Goal: Navigation & Orientation: Understand site structure

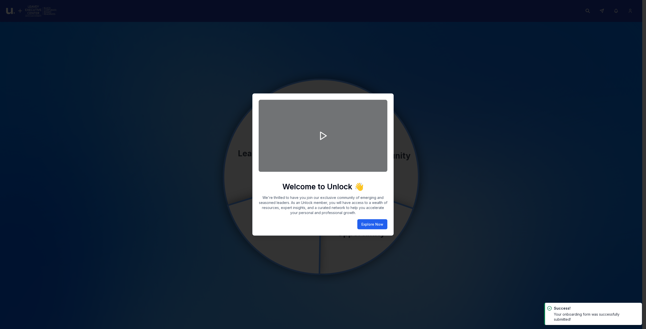
click at [364, 225] on button "Explore Now" at bounding box center [372, 225] width 30 height 10
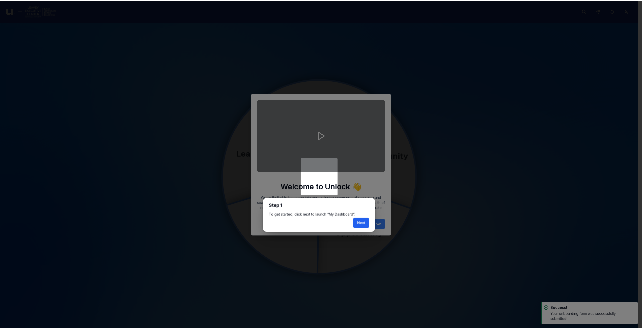
scroll to position [3, 0]
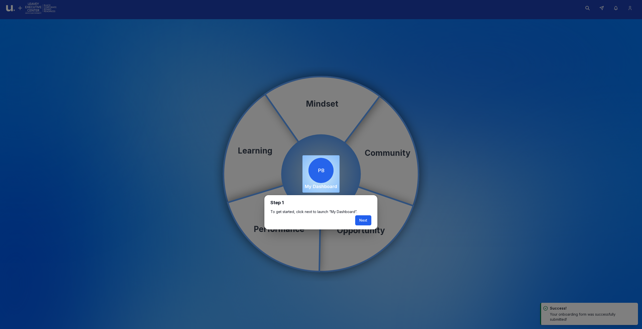
click at [369, 221] on button "Next" at bounding box center [363, 221] width 16 height 10
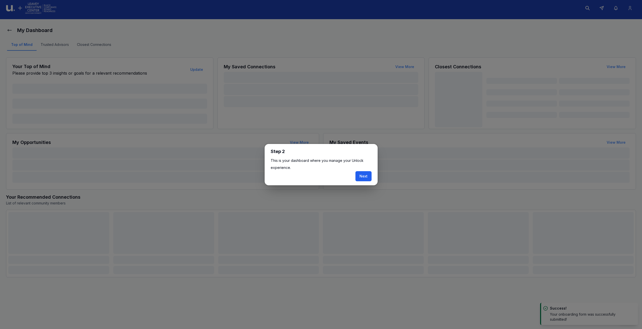
click at [364, 178] on button "Next" at bounding box center [364, 176] width 16 height 10
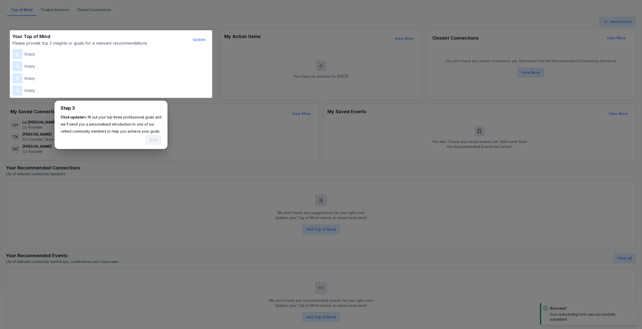
scroll to position [60, 0]
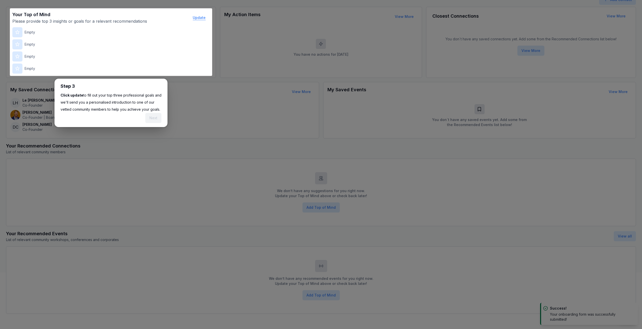
click at [201, 19] on button "Update" at bounding box center [199, 18] width 21 height 10
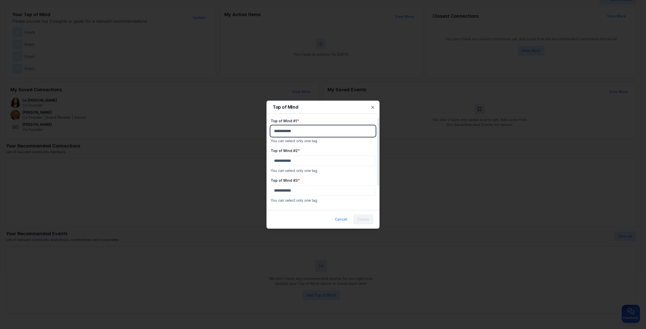
click at [320, 133] on body "My Dashboard Top of Mind Trusted Advisors Closest Connections Add Contact Your …" at bounding box center [321, 104] width 642 height 329
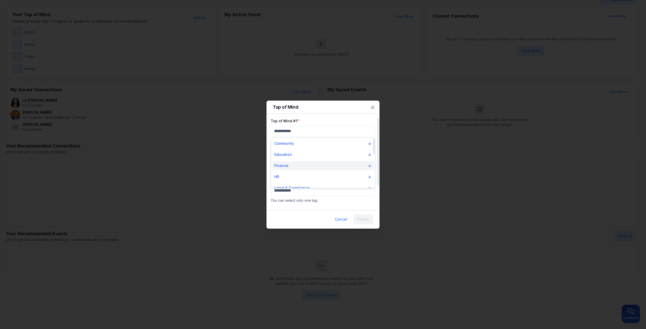
click at [320, 164] on button "Finance" at bounding box center [322, 165] width 101 height 9
click at [318, 176] on div "Accounting" at bounding box center [322, 174] width 101 height 8
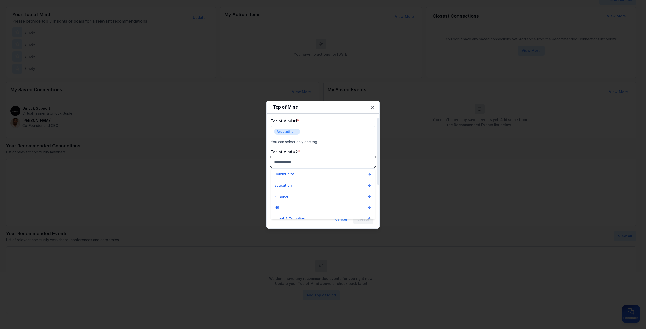
click at [299, 162] on body "My Dashboard Top of Mind Trusted Advisors Closest Connections Add Contact Your …" at bounding box center [321, 104] width 642 height 329
click at [300, 184] on button "Education" at bounding box center [322, 185] width 101 height 9
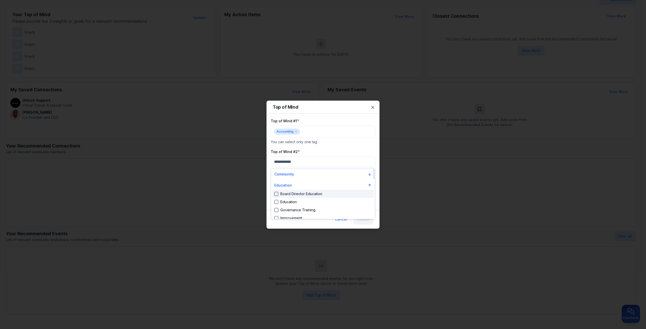
click at [300, 195] on div "Board Director Education" at bounding box center [298, 194] width 48 height 5
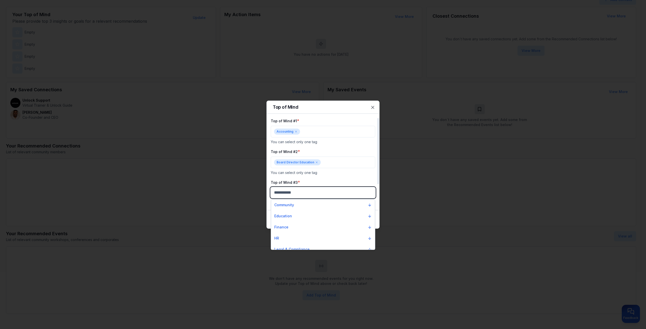
click at [299, 192] on body "My Dashboard Top of Mind Trusted Advisors Closest Connections Add Contact Your …" at bounding box center [321, 104] width 642 height 329
click at [300, 209] on button "Community" at bounding box center [322, 205] width 101 height 9
click at [304, 216] on div "Alumni Mentoring" at bounding box center [291, 213] width 35 height 5
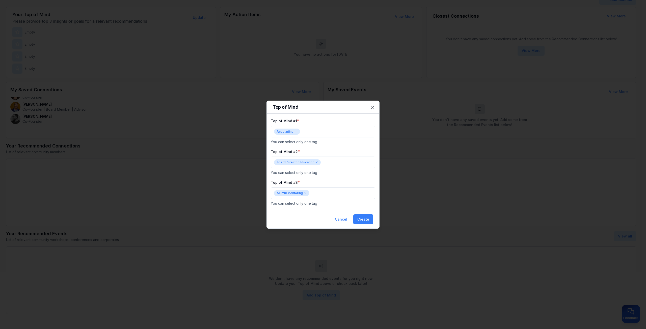
drag, startPoint x: 359, startPoint y: 220, endPoint x: 358, endPoint y: 214, distance: 5.6
click at [359, 219] on button "Create" at bounding box center [363, 219] width 20 height 10
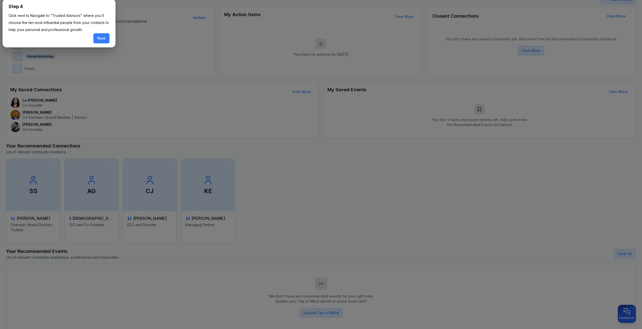
click at [102, 38] on button "Next" at bounding box center [101, 38] width 16 height 10
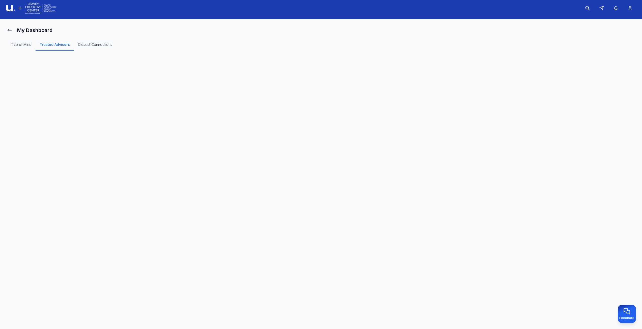
scroll to position [3, 0]
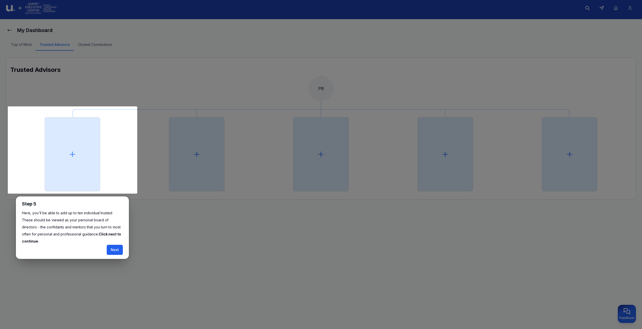
click at [119, 245] on button "Next" at bounding box center [115, 250] width 16 height 10
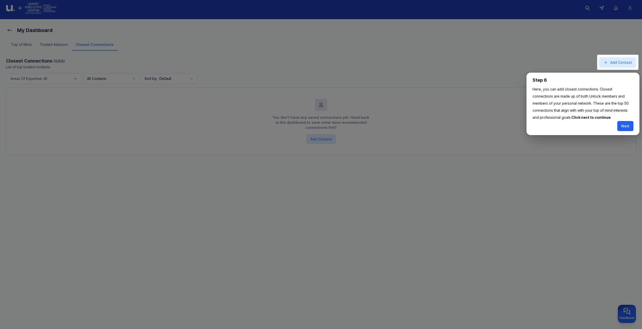
click at [623, 124] on button "Next" at bounding box center [626, 126] width 16 height 10
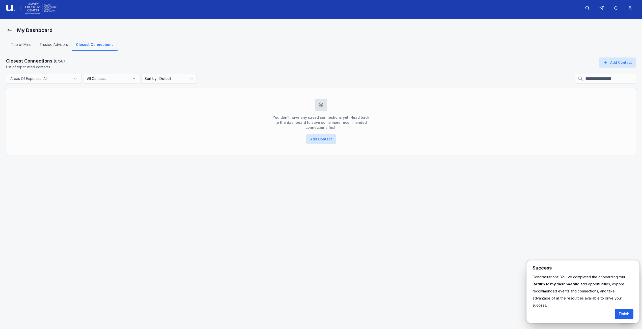
click at [621, 309] on button "Finish" at bounding box center [624, 314] width 19 height 10
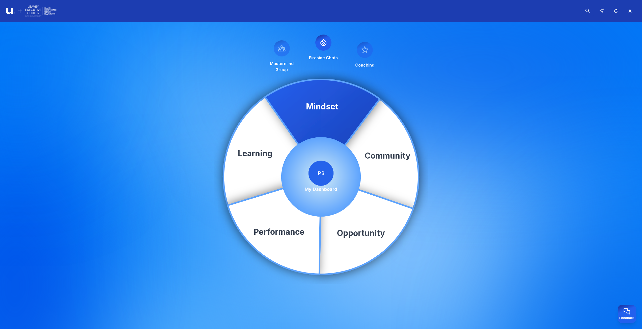
click at [326, 171] on span "PB" at bounding box center [321, 173] width 25 height 25
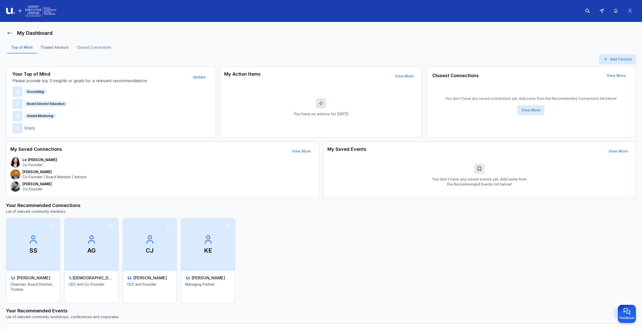
click at [95, 47] on link "Closest Connections" at bounding box center [94, 49] width 42 height 9
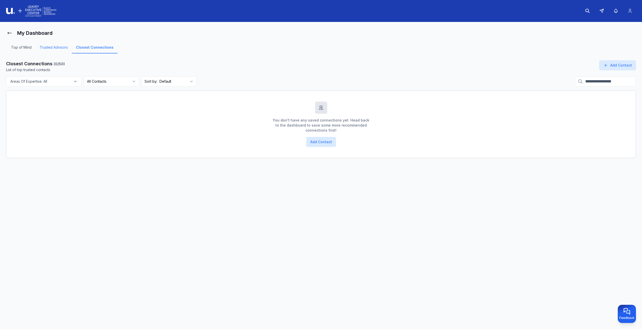
click at [62, 48] on link "Trusted Advisors" at bounding box center [54, 49] width 36 height 9
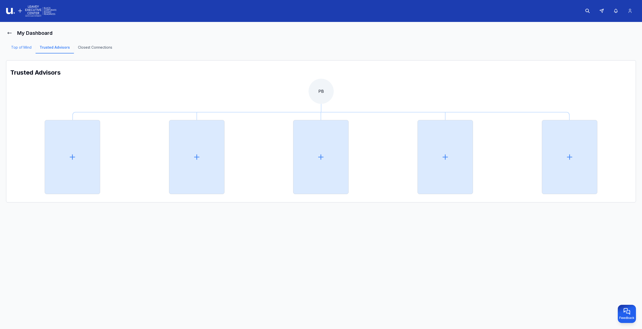
click at [20, 46] on link "Top of Mind" at bounding box center [21, 49] width 29 height 9
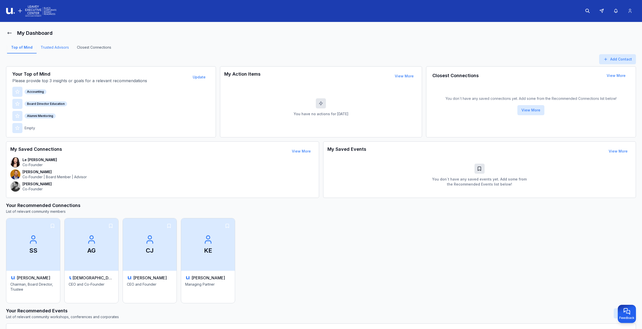
click at [48, 46] on link "Trusted Advisors" at bounding box center [55, 49] width 36 height 9
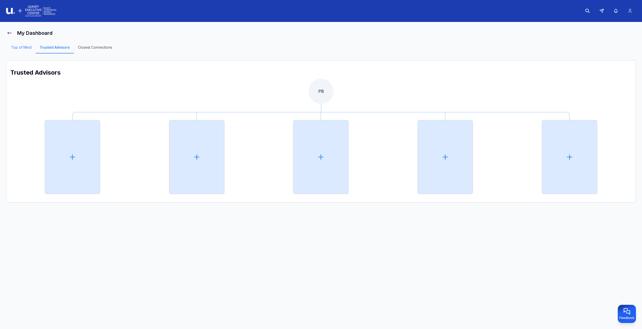
click at [14, 45] on link "Top of Mind" at bounding box center [21, 49] width 29 height 9
